Goal: Download file/media

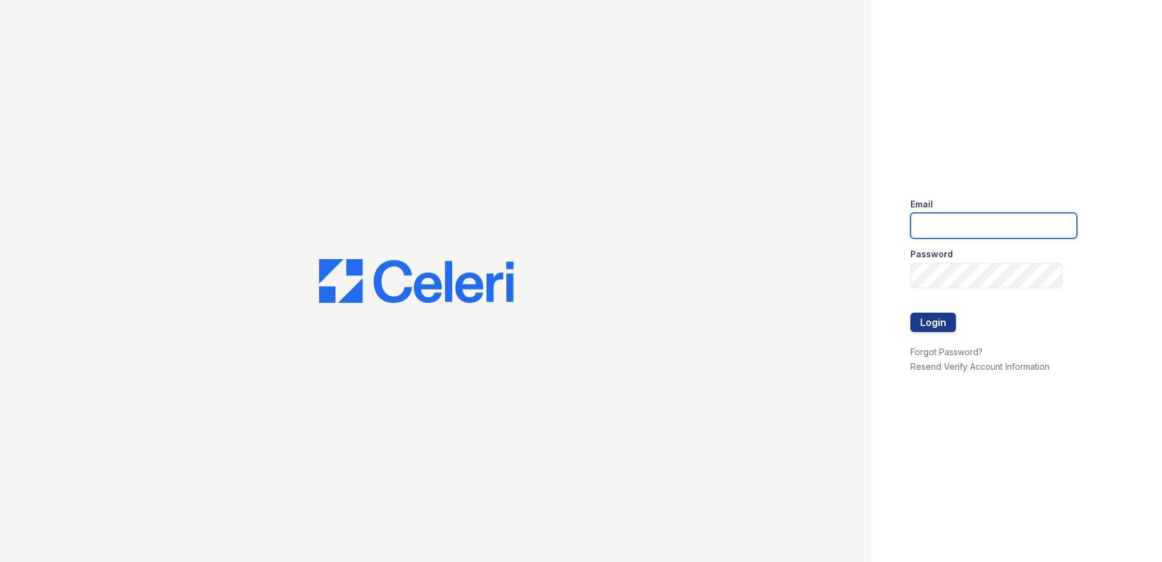
type input "asnaranjo@trinity-pm.com"
click at [957, 325] on form "Email asnaranjo@trinity-pm.com Password Login" at bounding box center [993, 266] width 167 height 156
click at [952, 320] on button "Login" at bounding box center [933, 321] width 46 height 19
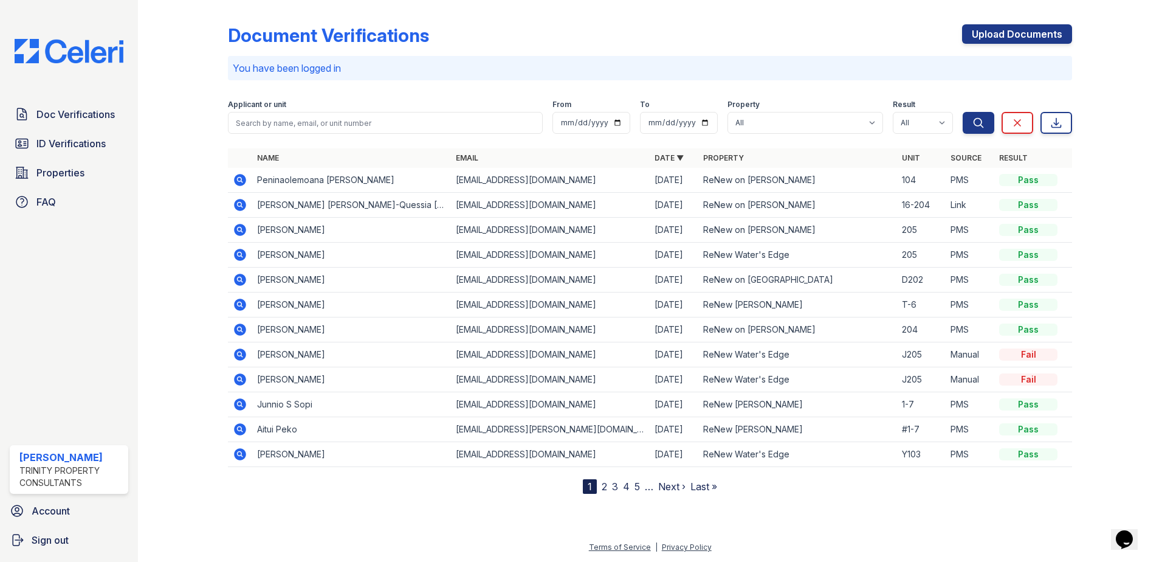
click at [242, 178] on icon at bounding box center [240, 180] width 12 height 12
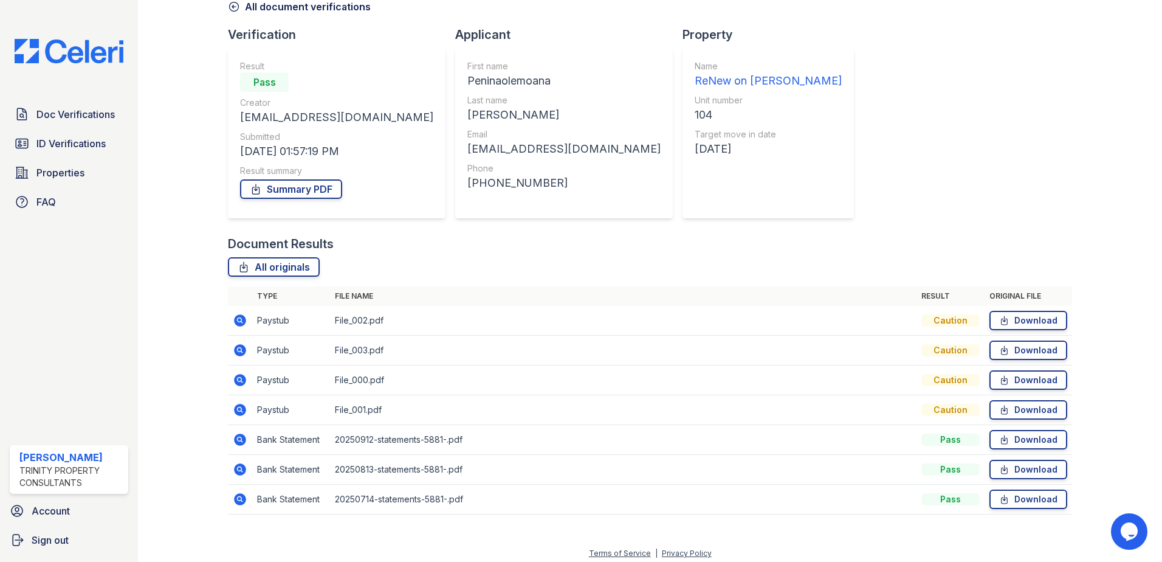
scroll to position [70, 0]
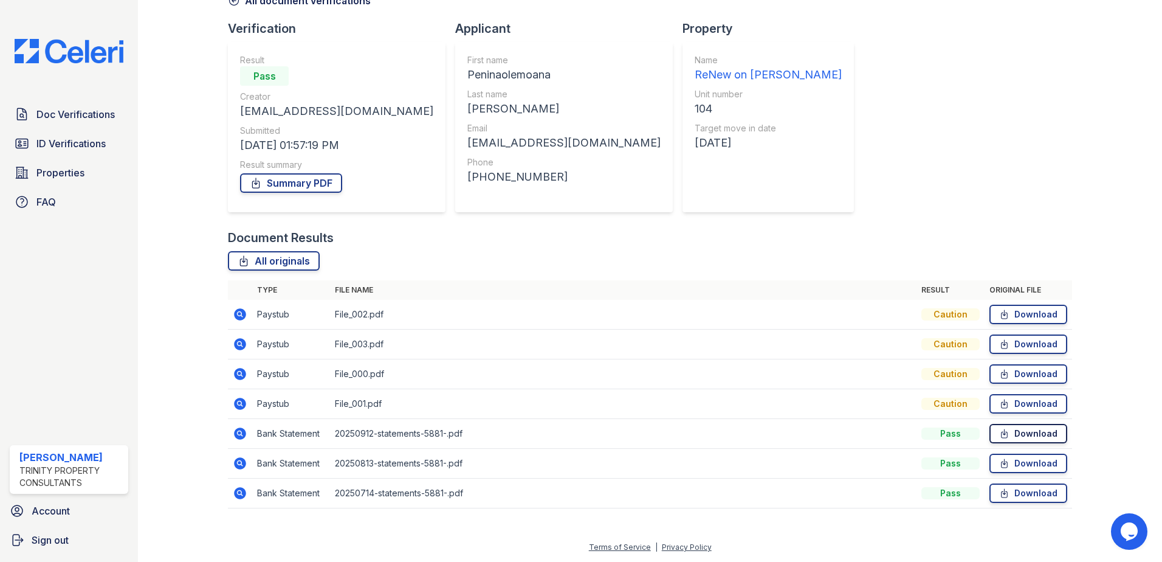
click at [1005, 433] on link "Download" at bounding box center [1028, 433] width 78 height 19
